Goal: Information Seeking & Learning: Check status

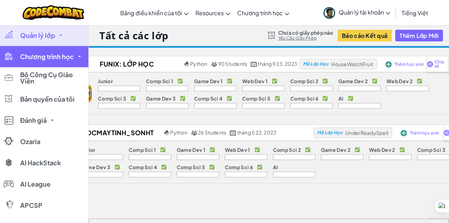
click at [66, 60] on span "Chương trình học" at bounding box center [47, 56] width 54 height 6
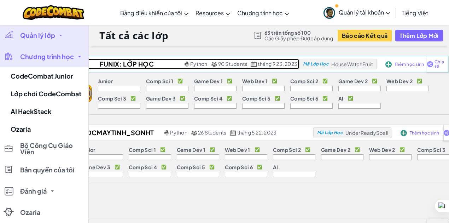
click at [225, 65] on span "90 Students" at bounding box center [232, 63] width 29 height 6
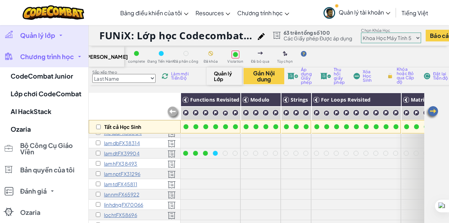
scroll to position [353, 0]
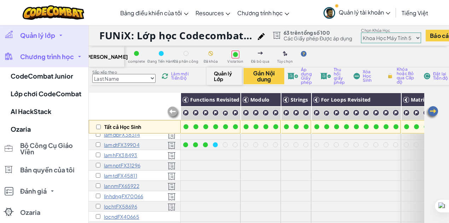
click at [118, 154] on p "lamhFX38493" at bounding box center [121, 155] width 34 height 6
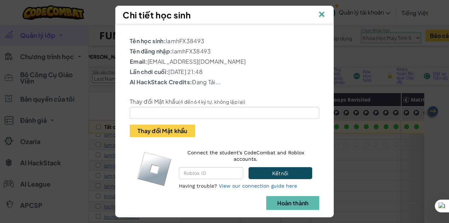
click at [321, 15] on img at bounding box center [321, 15] width 9 height 11
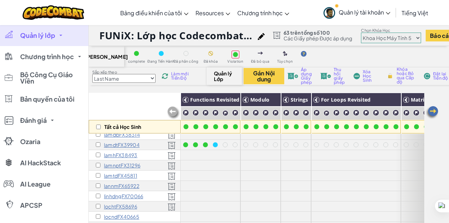
click at [387, 37] on select "Junior Giới thiệu chung về Khoa học máy tính Phát triển trò chơi 1 Phát triển t…" at bounding box center [391, 38] width 60 height 11
select select "56462f935afde0c6fd30fc8c"
click at [366, 33] on select "Junior Giới thiệu chung về Khoa học máy tính Phát triển trò chơi 1 Phát triển t…" at bounding box center [391, 38] width 60 height 11
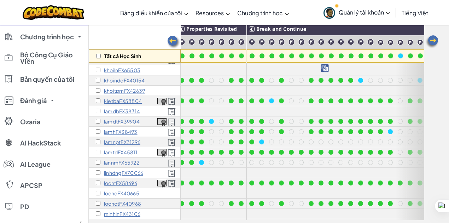
scroll to position [306, 576]
